Goal: Task Accomplishment & Management: Use online tool/utility

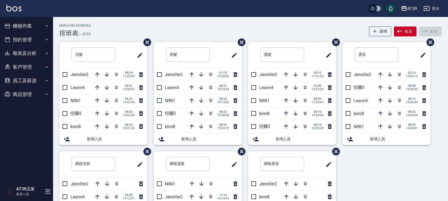
click at [408, 177] on div "洗髮 ​ Jennifer2 08/14 11:29:47 Leann4 08/21 12:06:51 NiNi1 08/22 13:47:44 愷爾5 08…" at bounding box center [247, 151] width 389 height 219
click at [434, 65] on div "洗髮 ​ Jennifer2 08/14 11:29:47 Leann4 08/21 12:06:51 NiNi1 08/22 13:47:44 愷爾5 08…" at bounding box center [247, 151] width 389 height 219
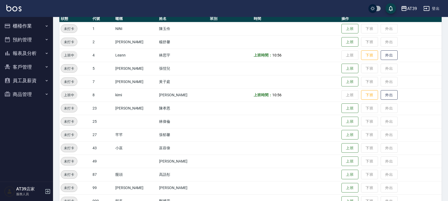
scroll to position [66, 0]
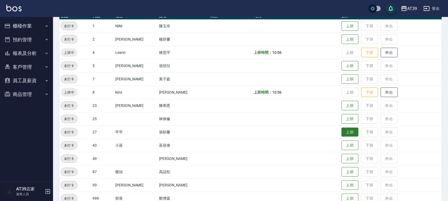
click at [342, 132] on button "上班" at bounding box center [350, 132] width 17 height 9
click at [345, 67] on button "上班" at bounding box center [350, 65] width 17 height 9
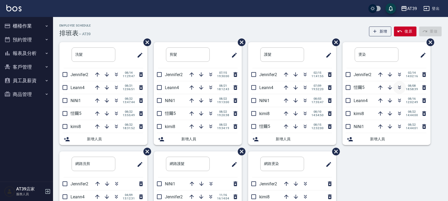
drag, startPoint x: 218, startPoint y: 29, endPoint x: 400, endPoint y: 88, distance: 192.0
click at [400, 88] on icon "button" at bounding box center [400, 89] width 3 height 2
drag, startPoint x: 210, startPoint y: 112, endPoint x: 211, endPoint y: 99, distance: 12.2
click at [210, 112] on icon "button" at bounding box center [211, 113] width 6 height 6
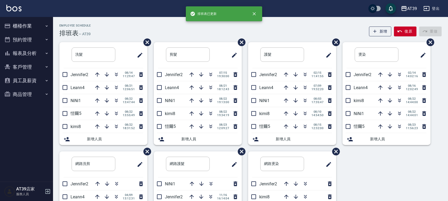
click at [142, 6] on div "AT39 登出" at bounding box center [224, 8] width 448 height 17
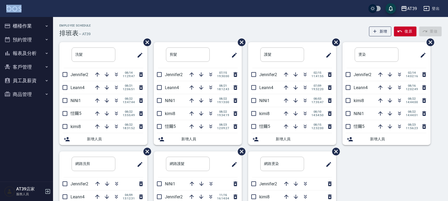
click at [14, 6] on img at bounding box center [13, 8] width 15 height 7
